Goal: Information Seeking & Learning: Compare options

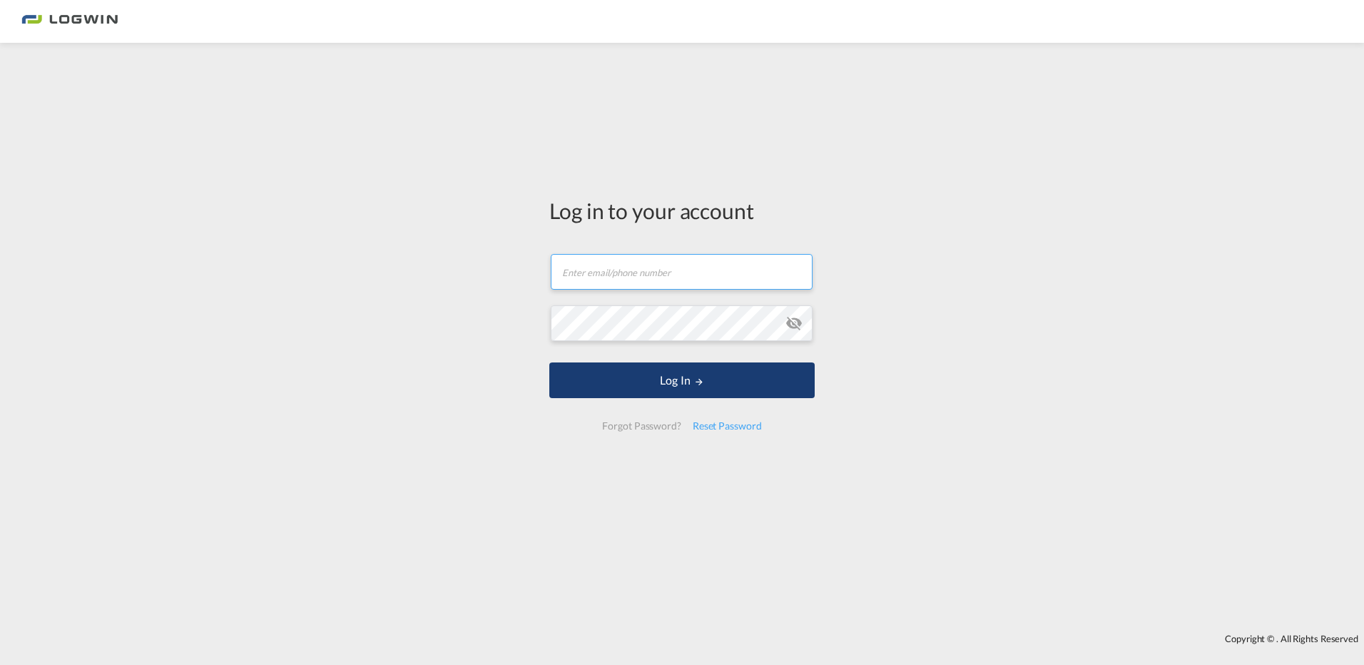
type input "reinhard.grundbichler@logwin-logistics.com"
click at [681, 387] on button "Log In" at bounding box center [681, 380] width 265 height 36
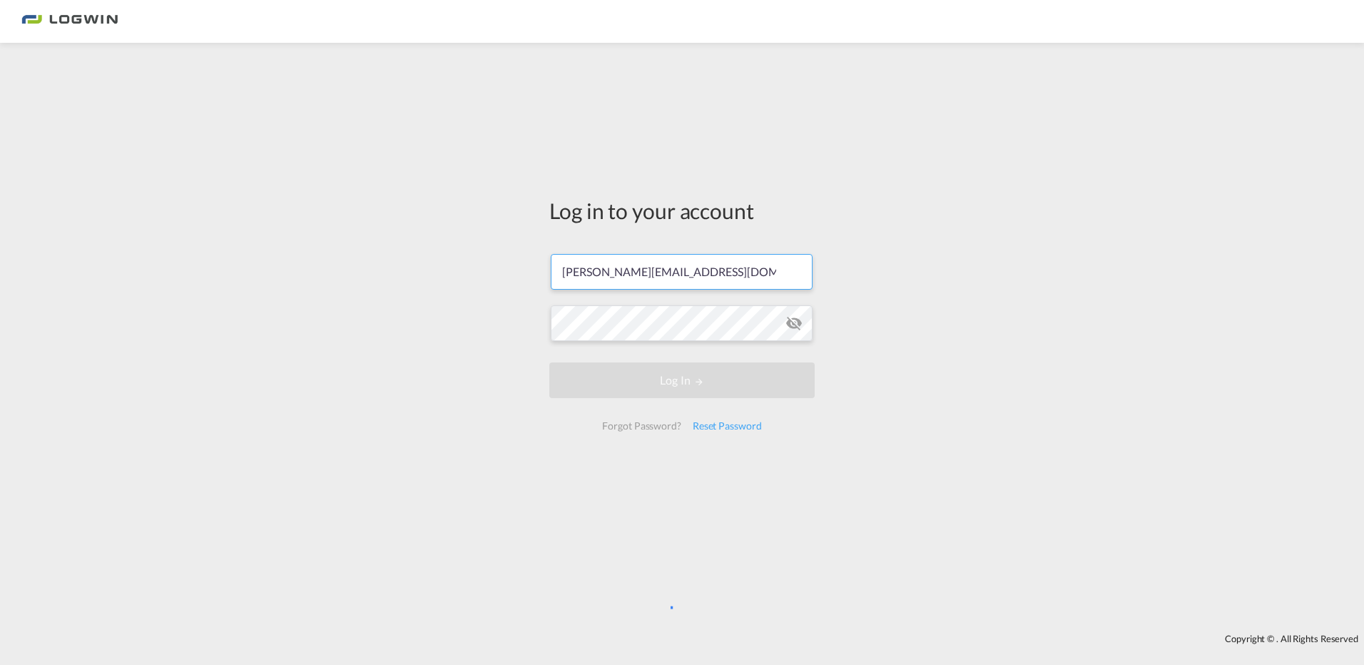
scroll to position [0, 6]
